Goal: Information Seeking & Learning: Learn about a topic

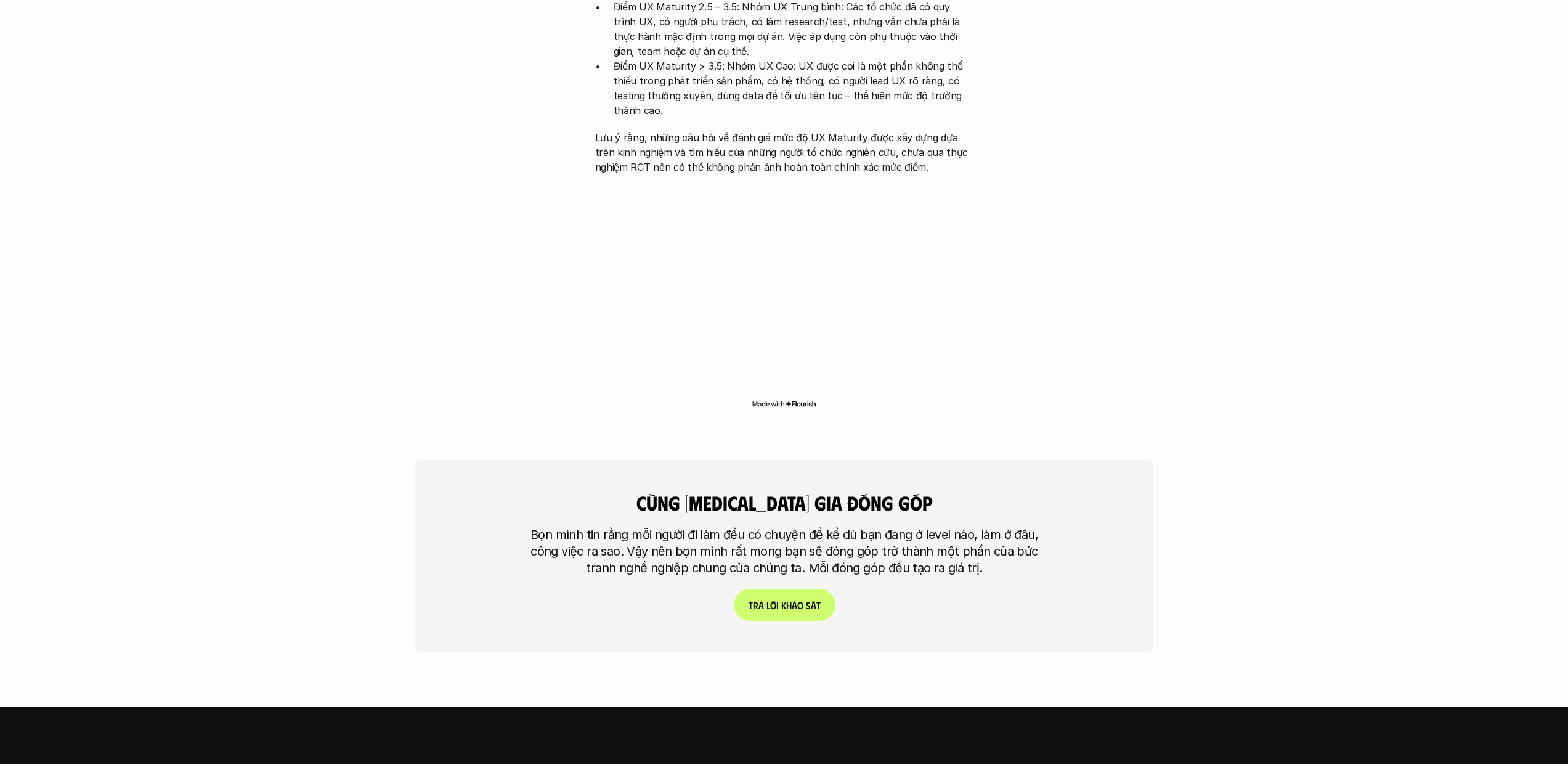
scroll to position [3059, 0]
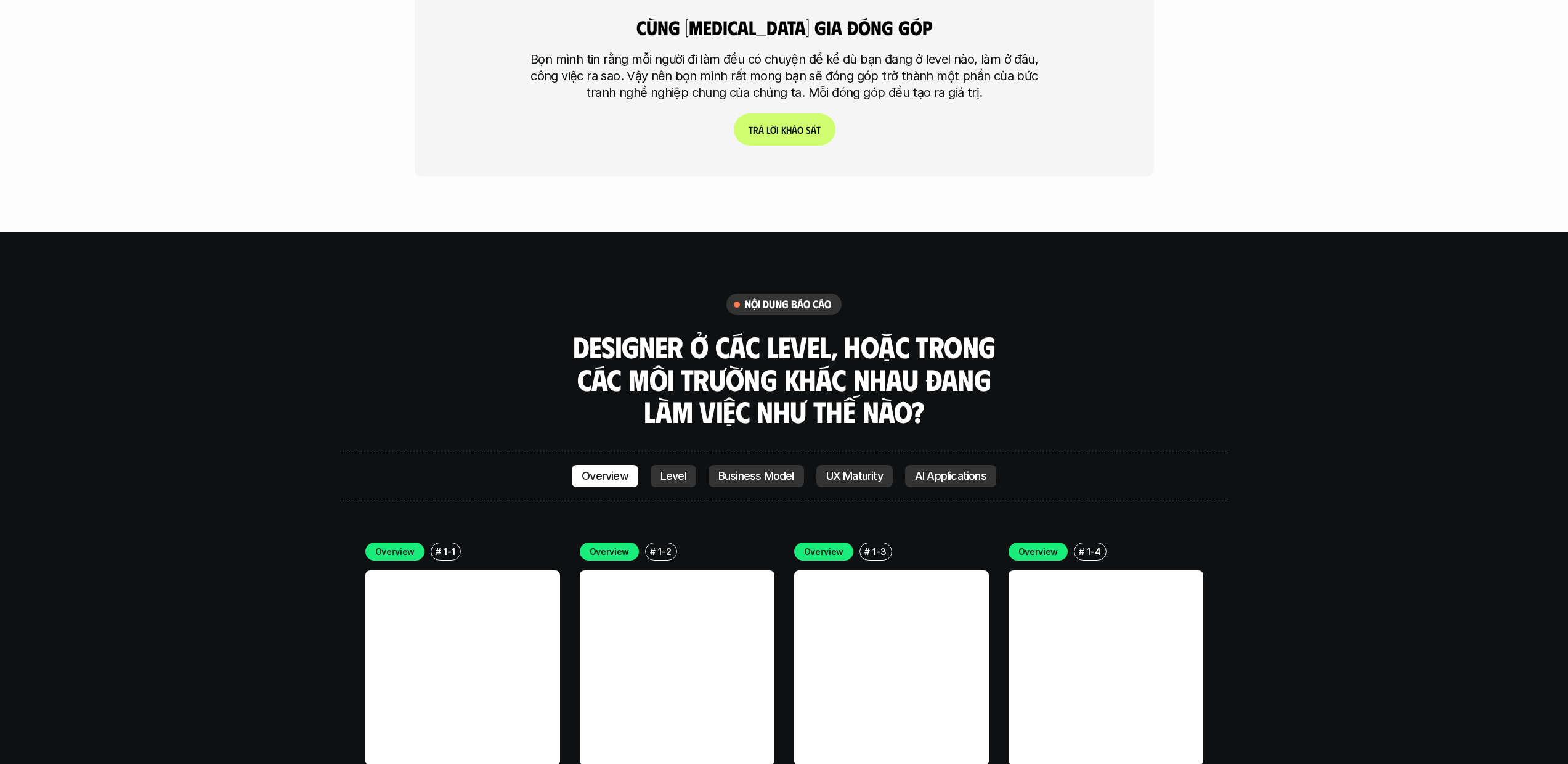
scroll to position [3467, 0]
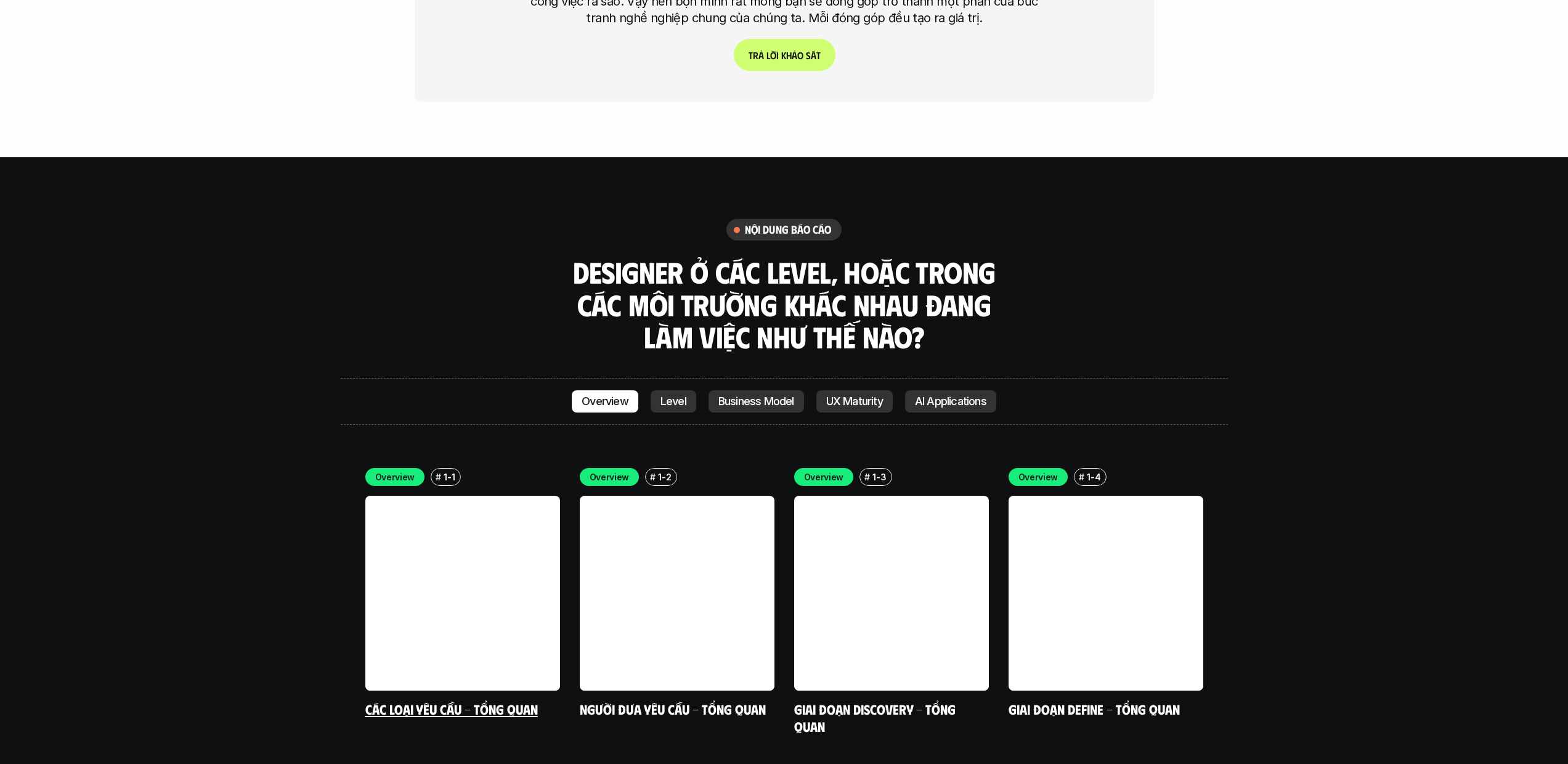
click at [520, 495] on link at bounding box center [462, 592] width 195 height 195
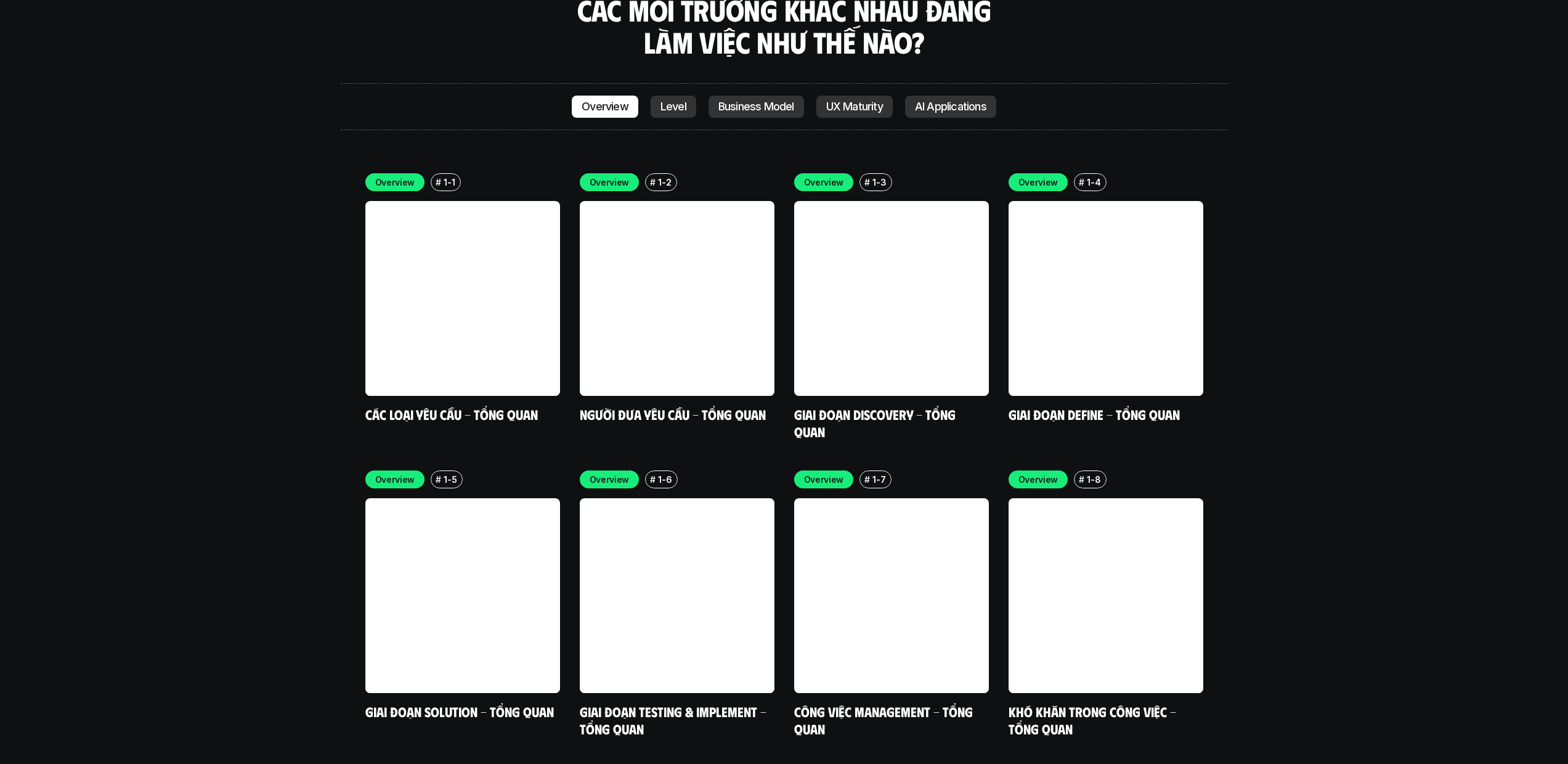
scroll to position [3638, 0]
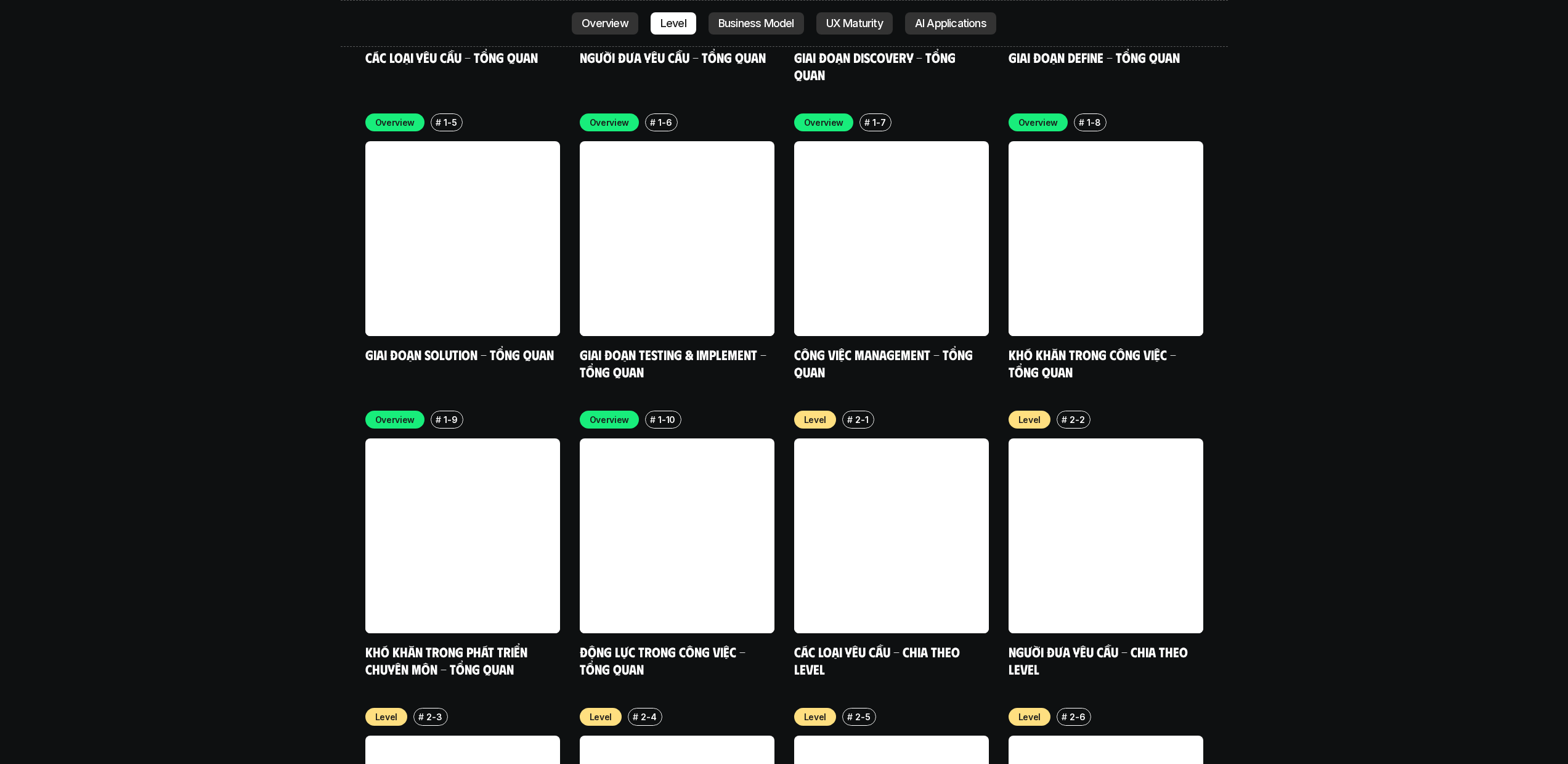
scroll to position [4133, 0]
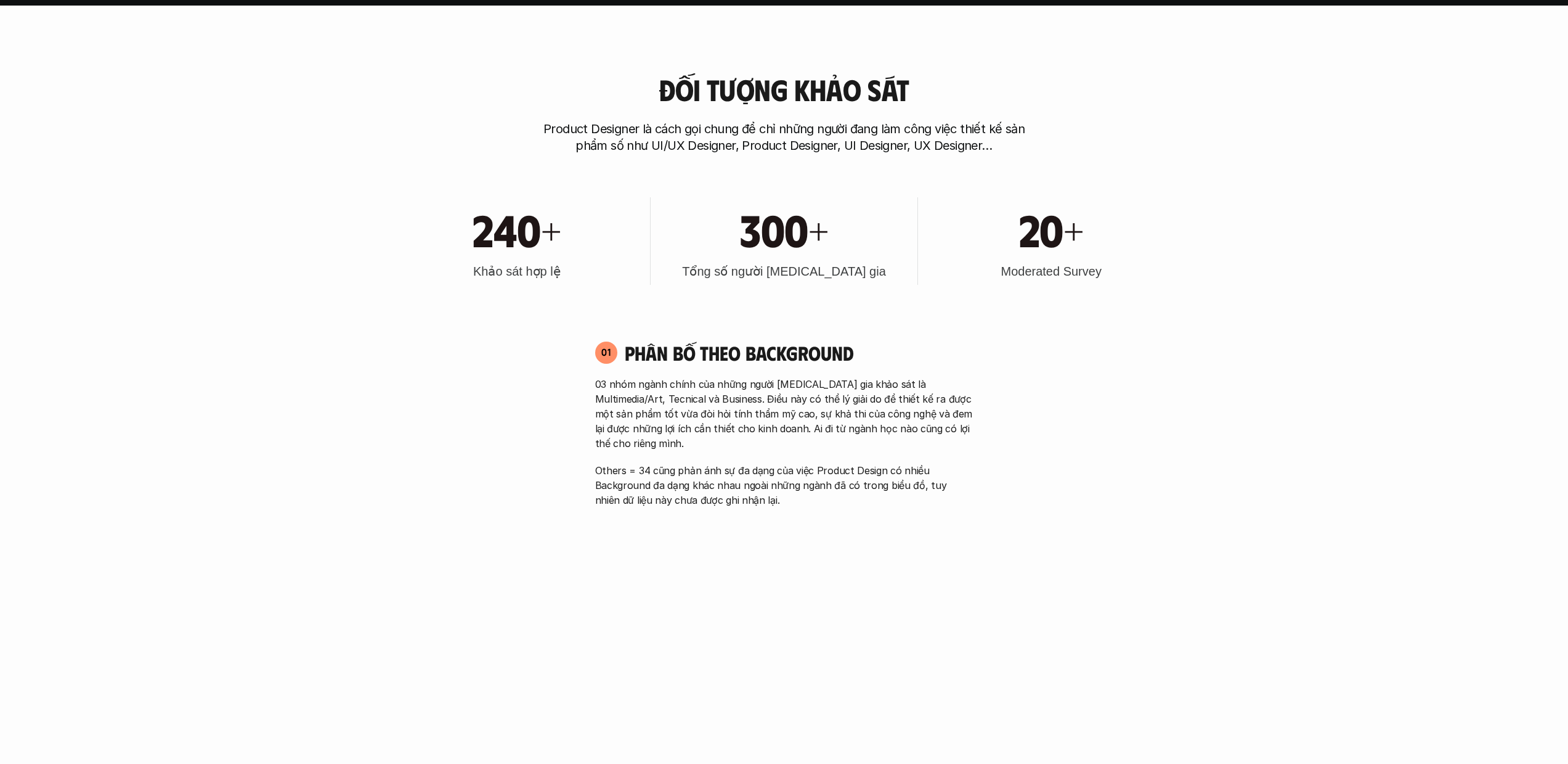
scroll to position [0, 0]
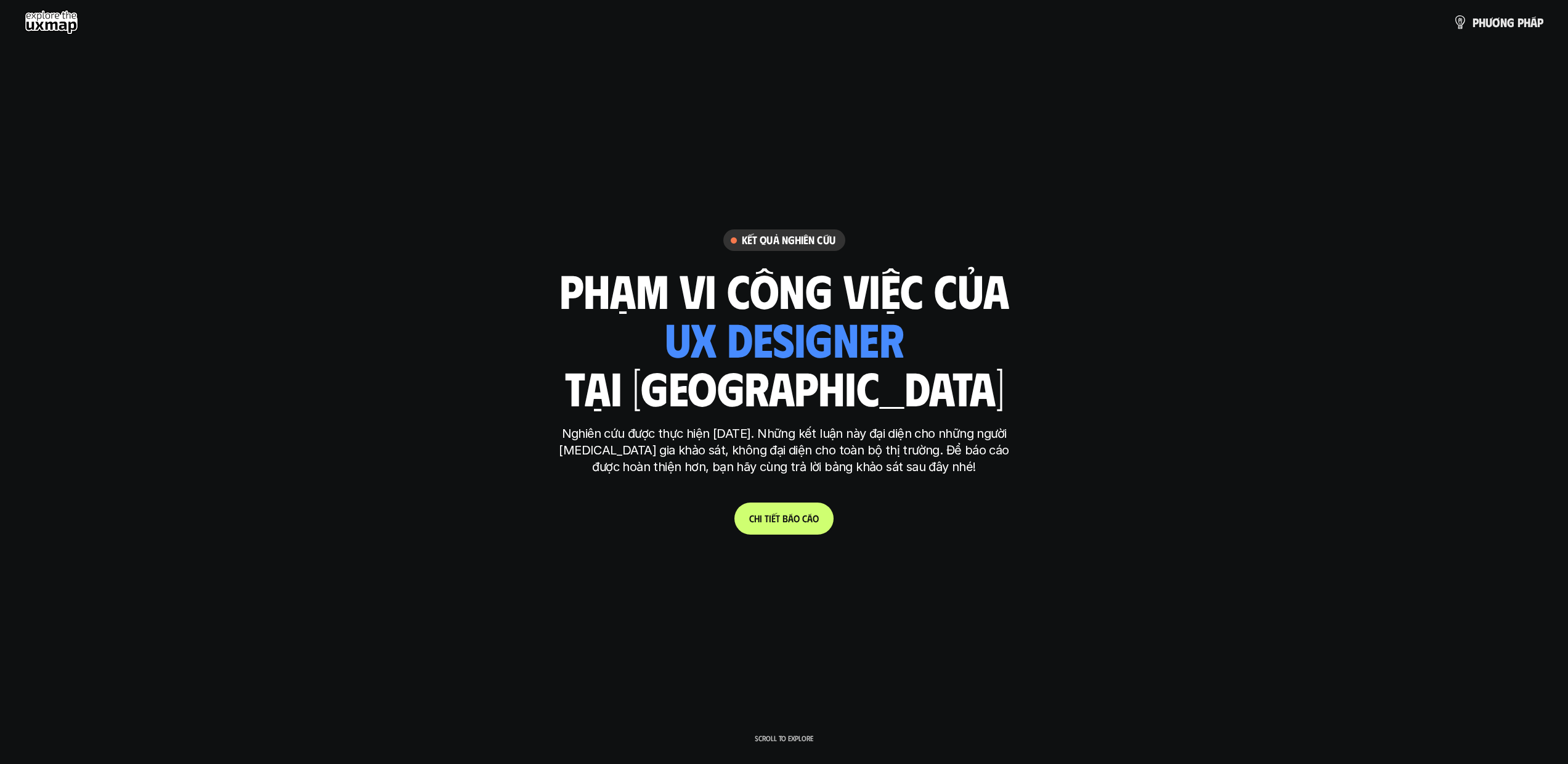
click at [806, 524] on link "C h i t i ế t b á o c á o" at bounding box center [784, 518] width 99 height 32
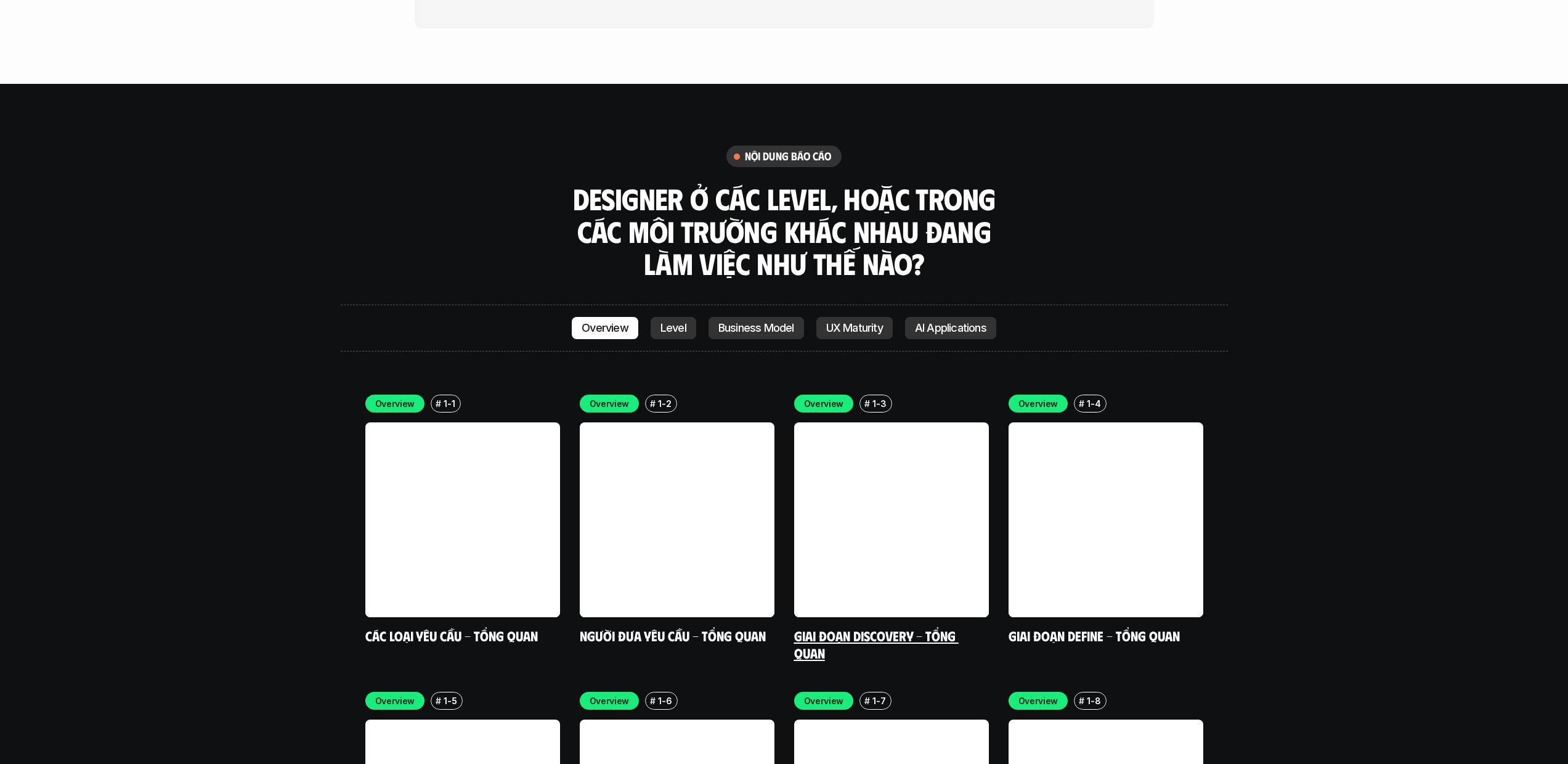
scroll to position [3551, 0]
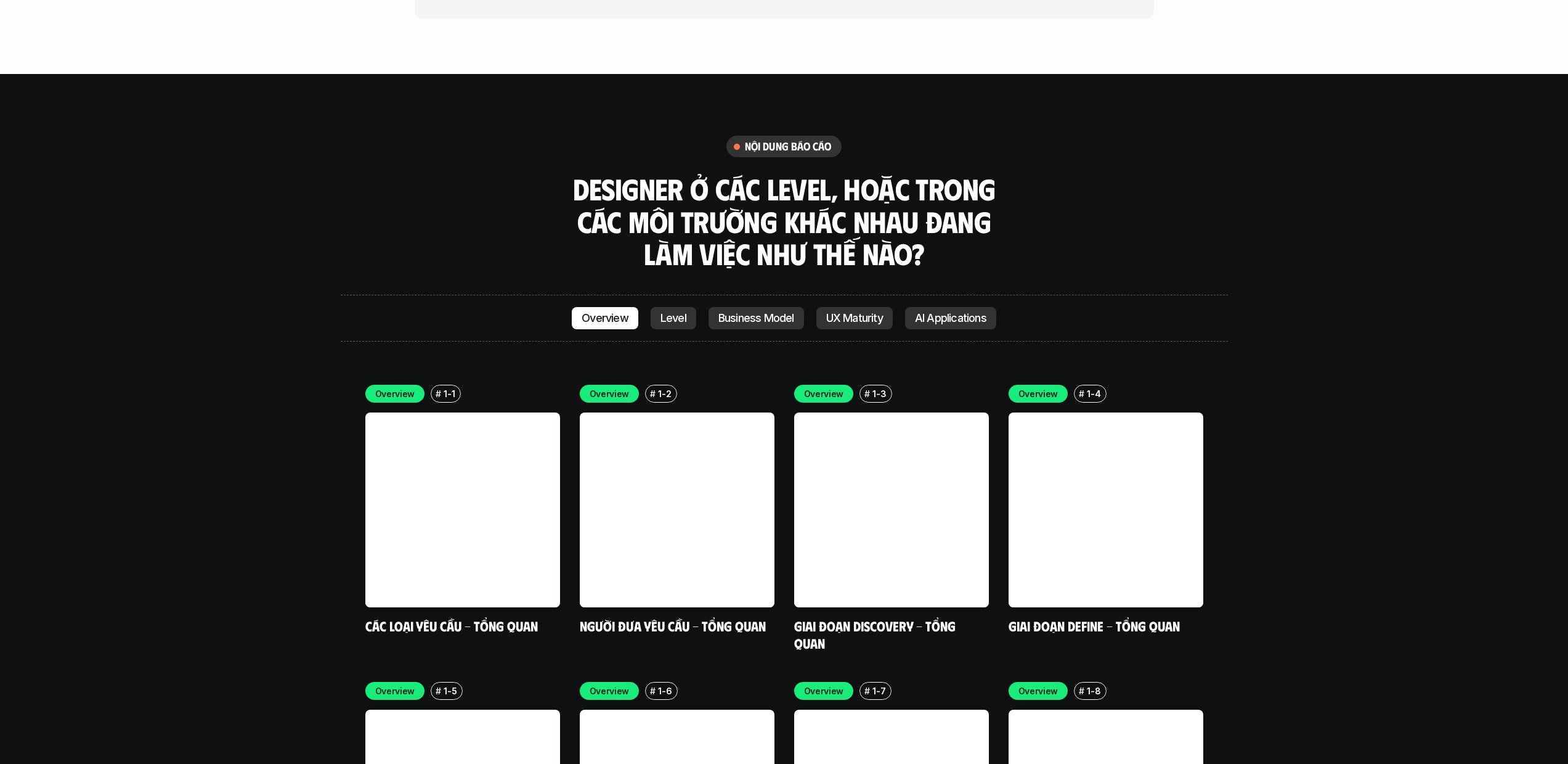
click at [689, 307] on link "Level" at bounding box center [674, 318] width 45 height 22
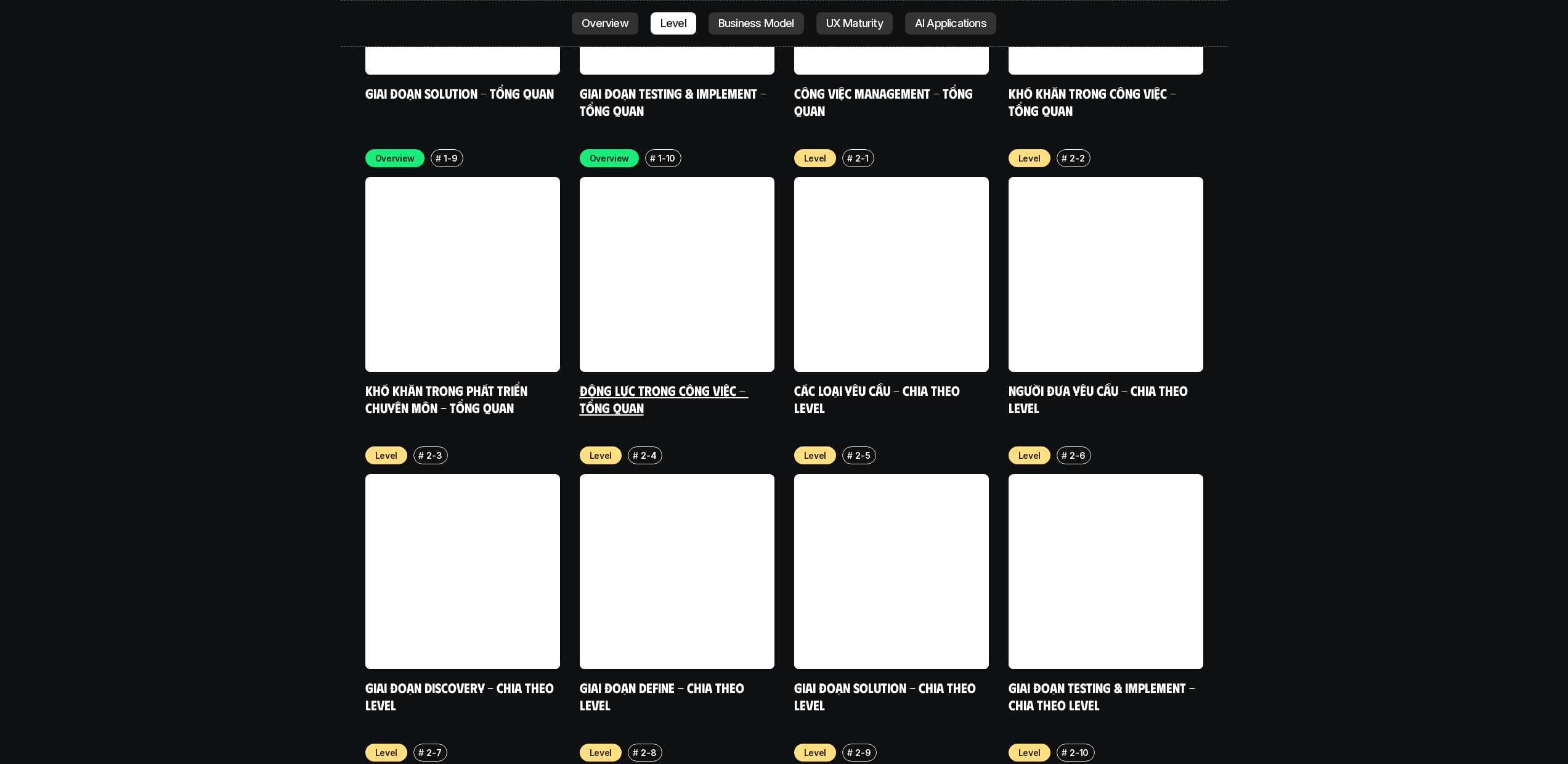
scroll to position [4400, 0]
